Goal: Information Seeking & Learning: Learn about a topic

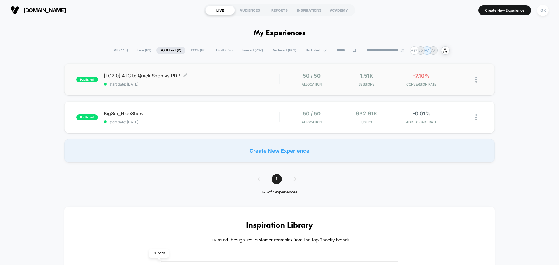
click at [163, 76] on span "[LG2.0] ATC to Quick Shop vs PDP Click to edit experience details" at bounding box center [192, 76] width 176 height 6
